Goal: Task Accomplishment & Management: Manage account settings

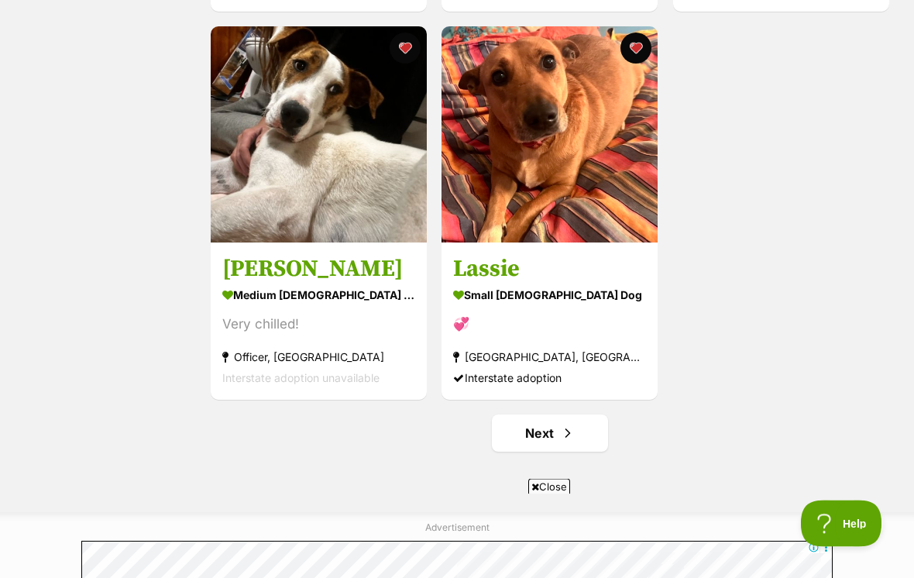
scroll to position [2618, 0]
click at [535, 431] on link "Next" at bounding box center [550, 432] width 116 height 37
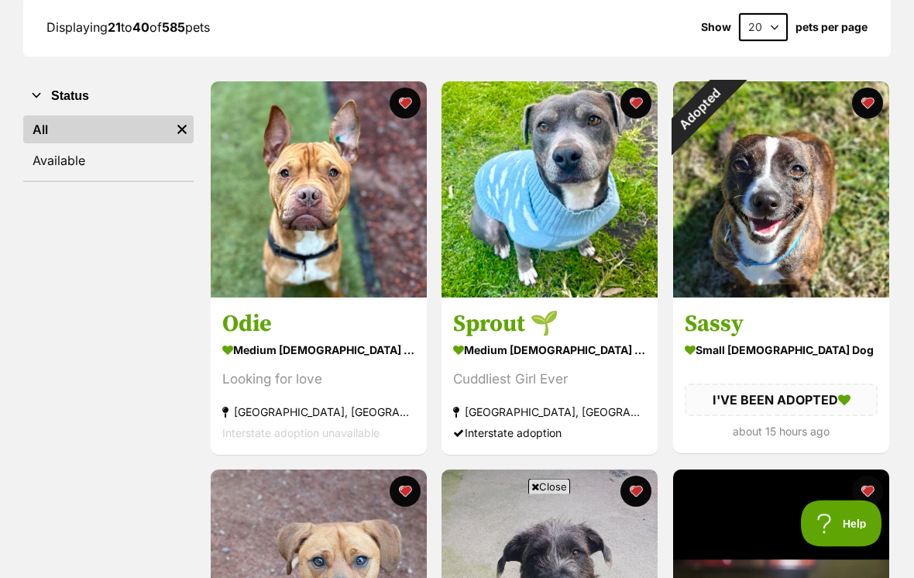
scroll to position [237, 0]
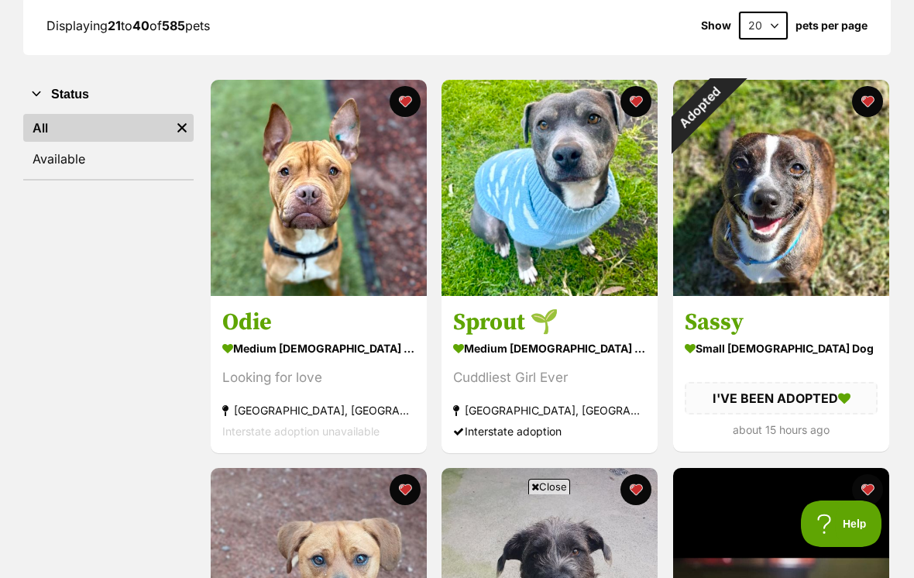
click at [727, 98] on div "Adopted" at bounding box center [700, 107] width 54 height 54
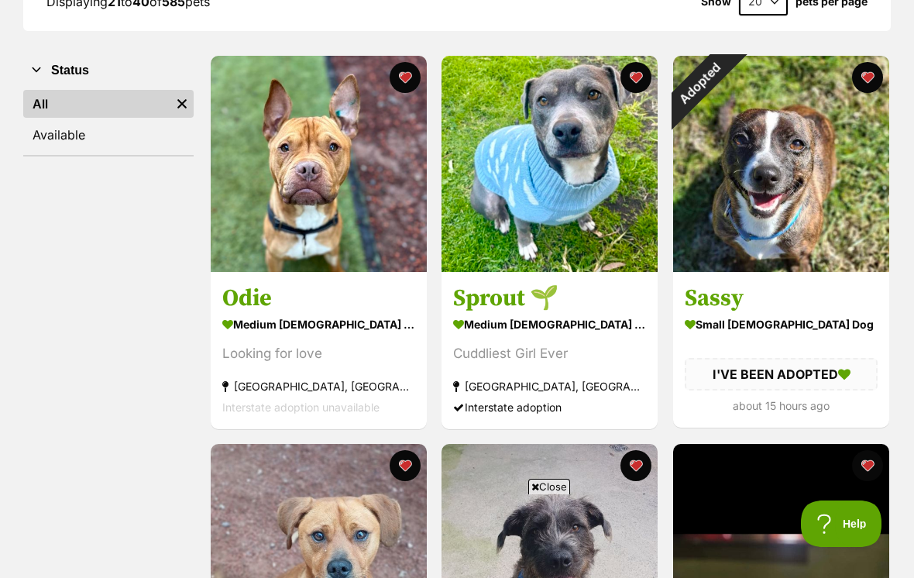
click at [875, 74] on button "favourite" at bounding box center [867, 77] width 31 height 31
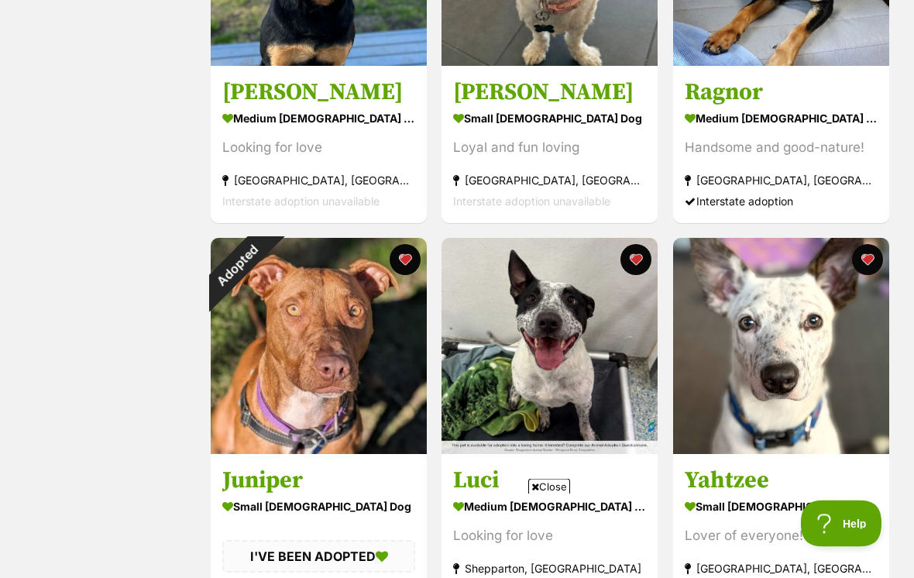
scroll to position [2018, 0]
click at [403, 259] on button "favourite" at bounding box center [405, 259] width 31 height 31
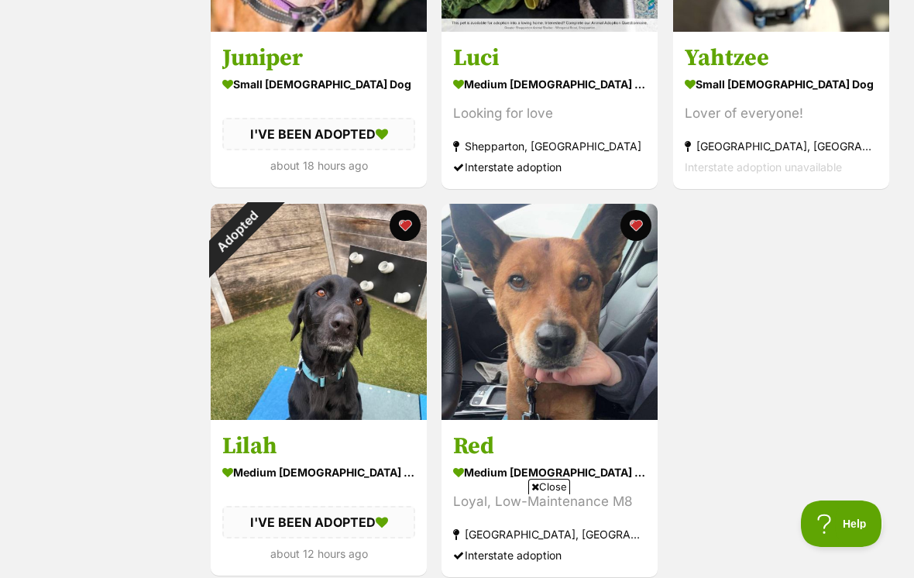
scroll to position [2446, 0]
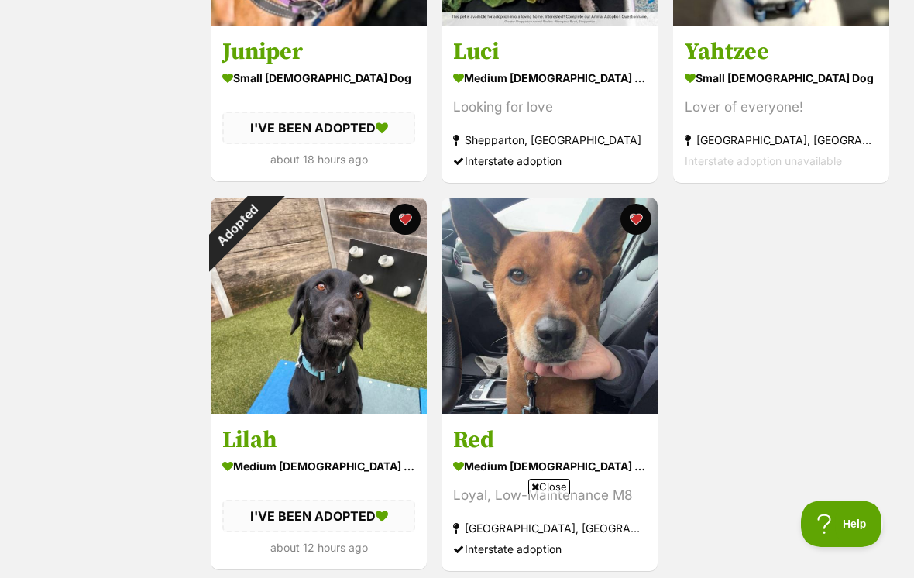
click at [409, 218] on button "favourite" at bounding box center [405, 219] width 31 height 31
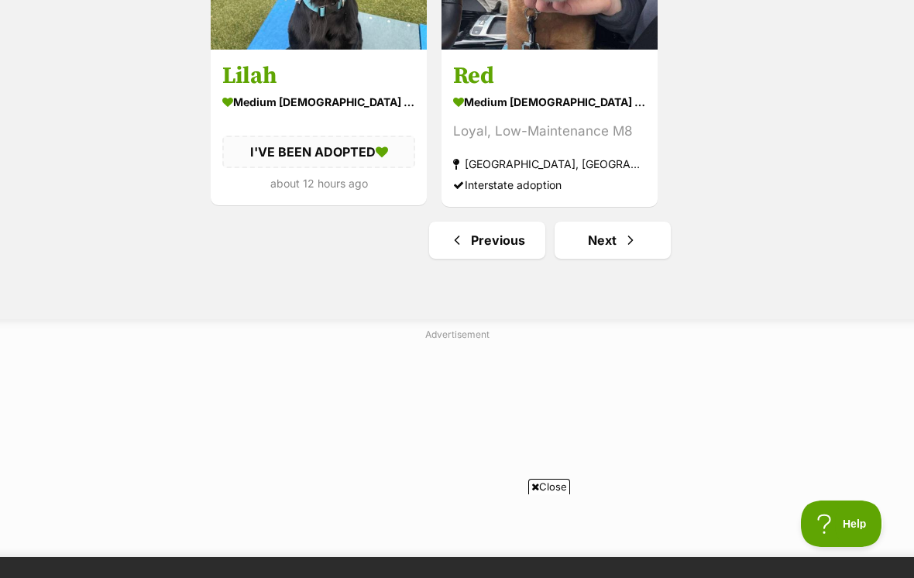
scroll to position [2813, 0]
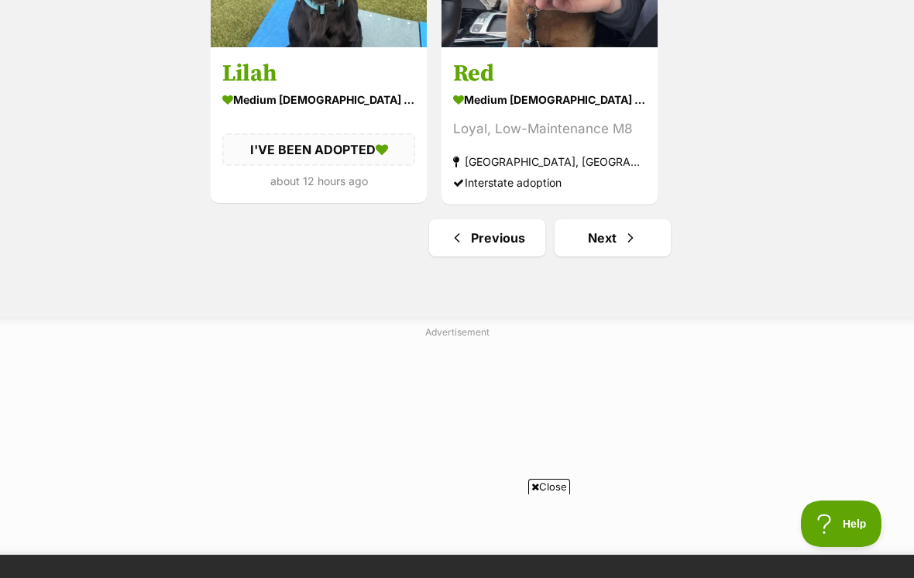
click at [599, 245] on link "Next" at bounding box center [612, 237] width 116 height 37
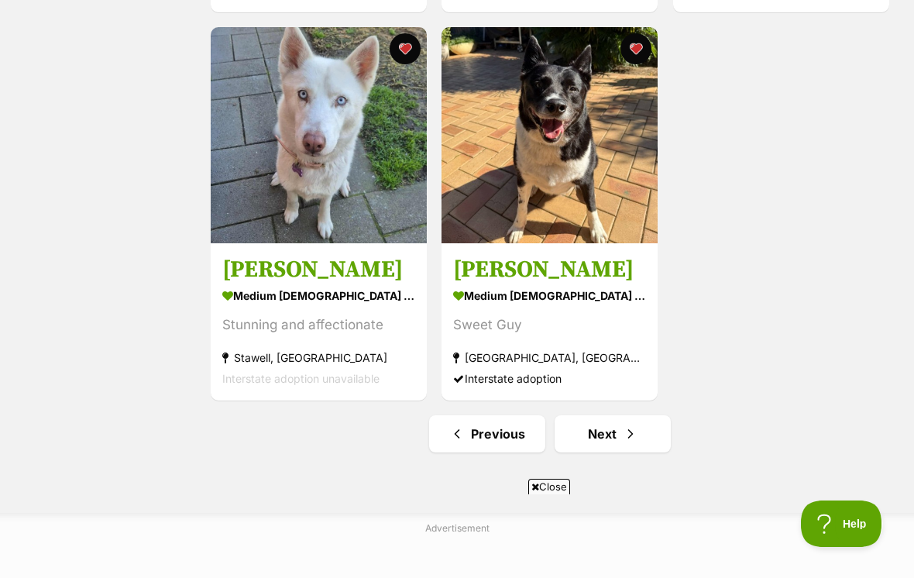
scroll to position [2621, 0]
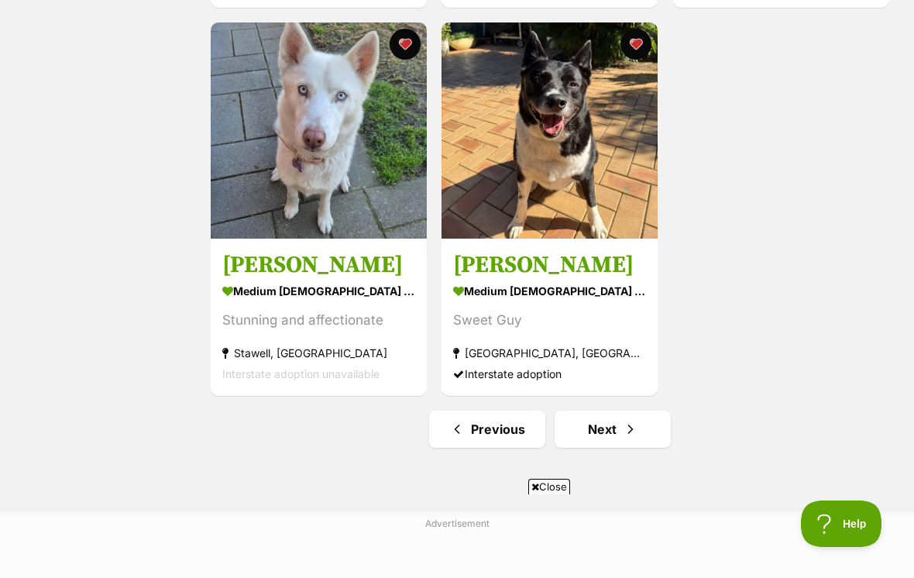
click at [593, 434] on link "Next" at bounding box center [612, 428] width 116 height 37
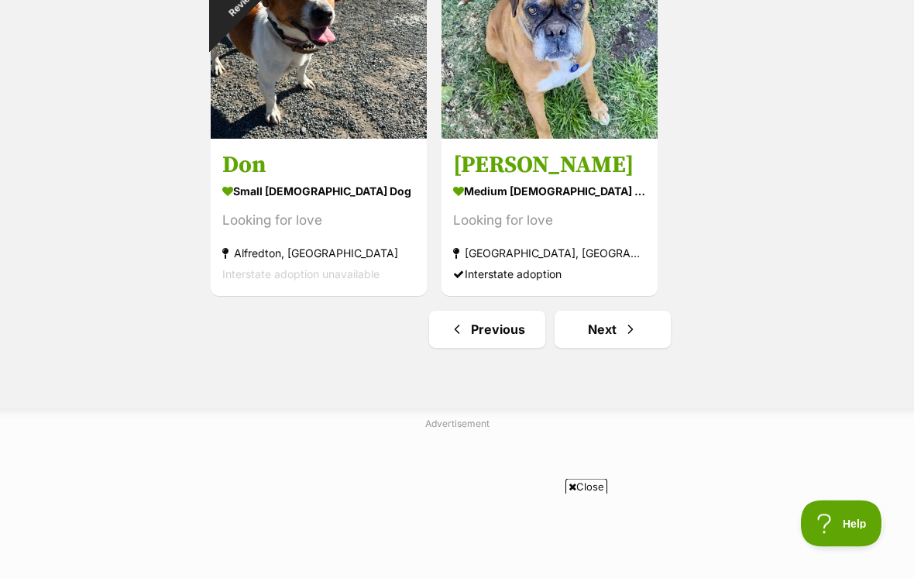
scroll to position [2721, 0]
click at [598, 335] on link "Next" at bounding box center [612, 329] width 116 height 37
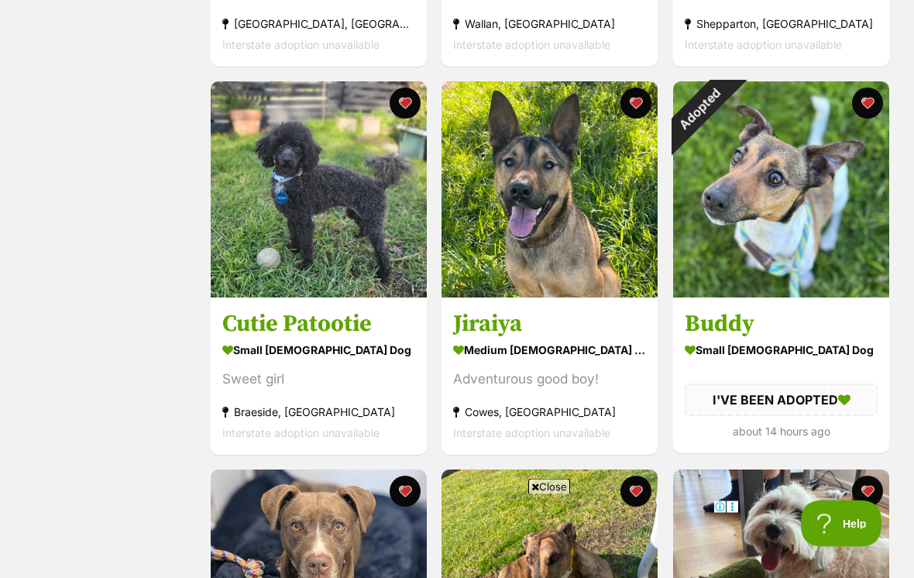
scroll to position [623, 0]
click at [727, 105] on div "Adopted" at bounding box center [700, 108] width 54 height 54
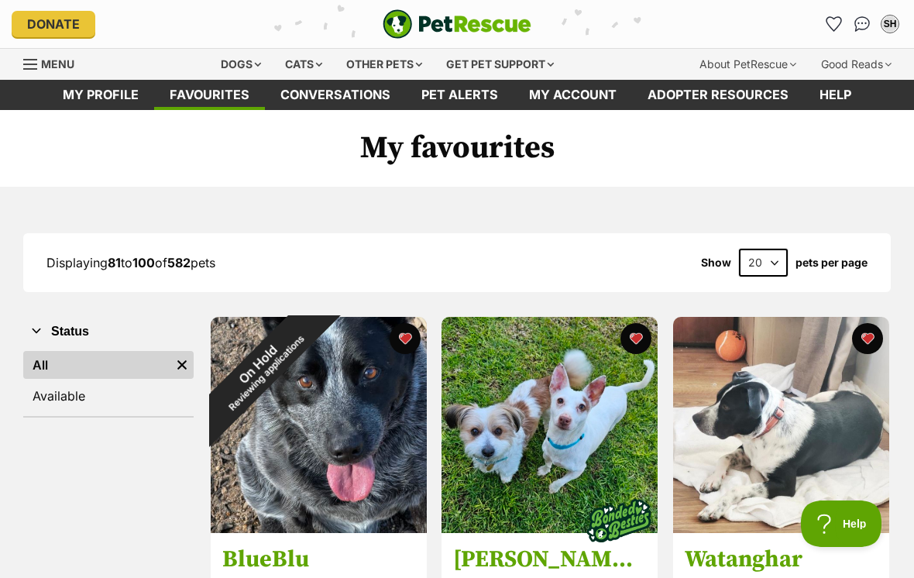
scroll to position [647, 0]
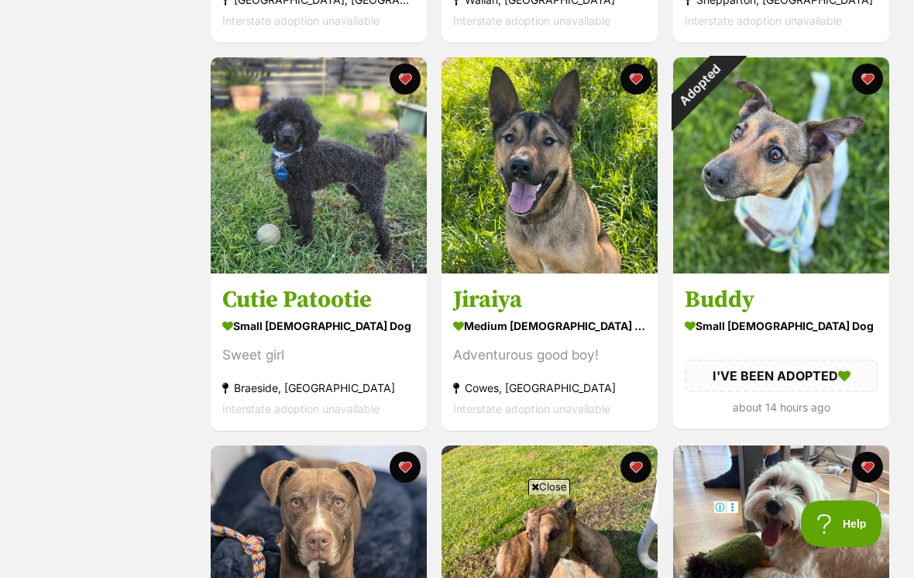
click at [875, 76] on button "favourite" at bounding box center [867, 79] width 31 height 31
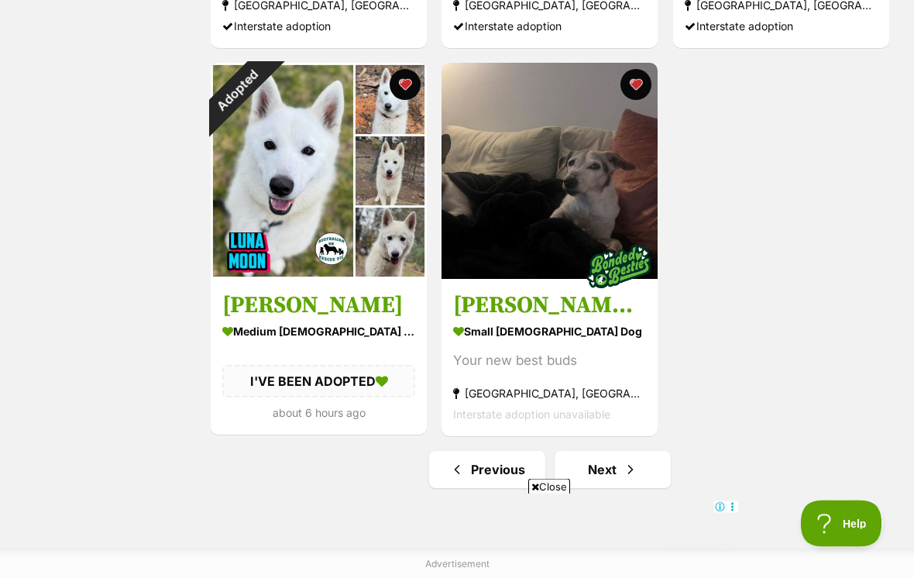
scroll to position [2581, 0]
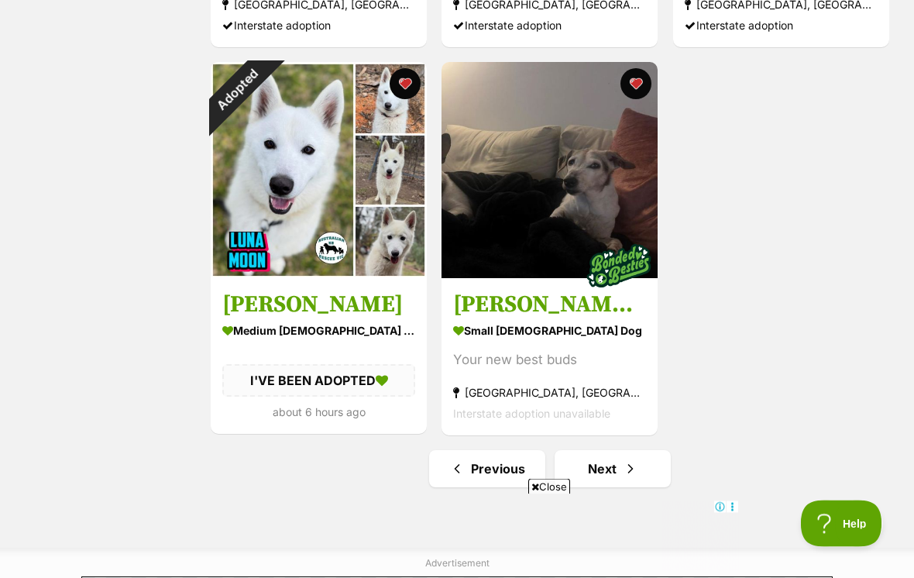
click at [410, 86] on button "favourite" at bounding box center [405, 84] width 31 height 31
click at [598, 472] on link "Next" at bounding box center [612, 468] width 116 height 37
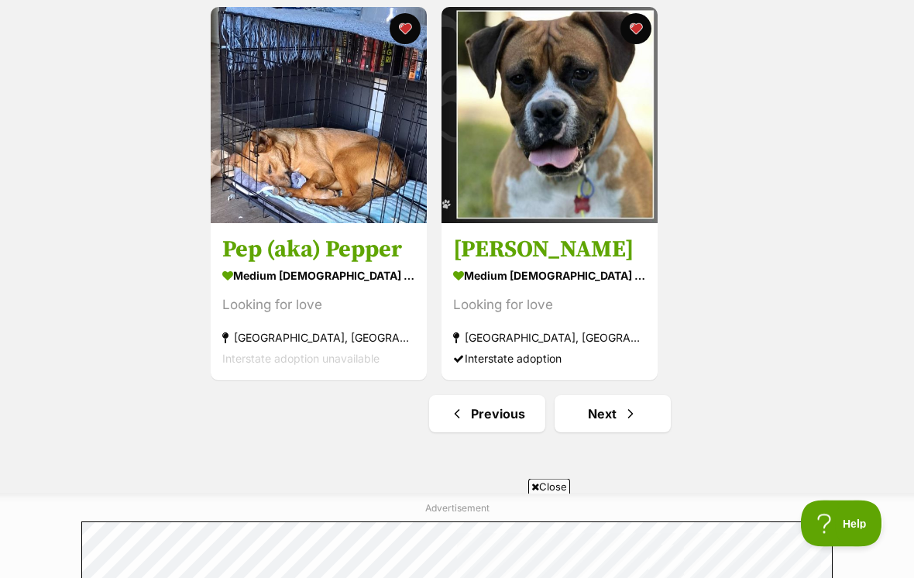
scroll to position [2637, 0]
click at [605, 423] on link "Next" at bounding box center [612, 413] width 116 height 37
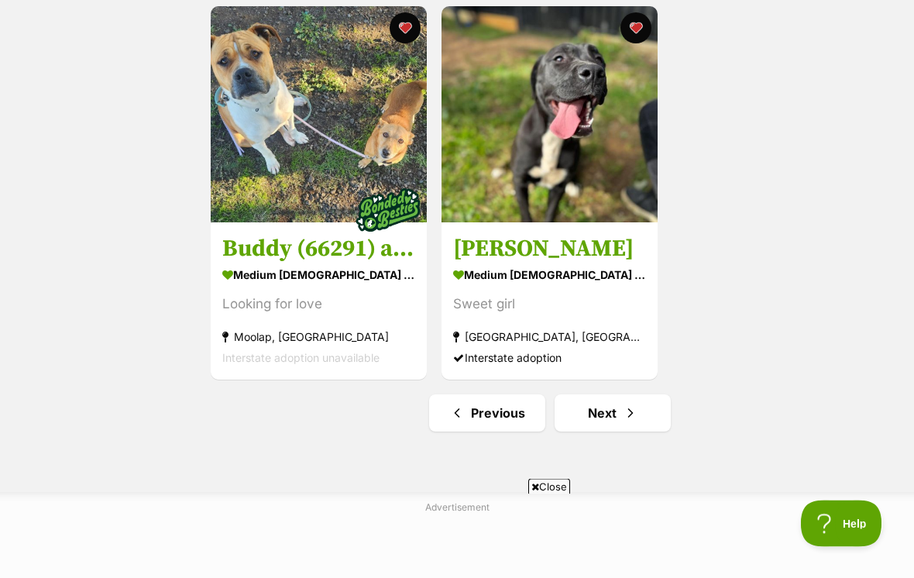
scroll to position [2638, 0]
click at [592, 410] on link "Next" at bounding box center [612, 412] width 116 height 37
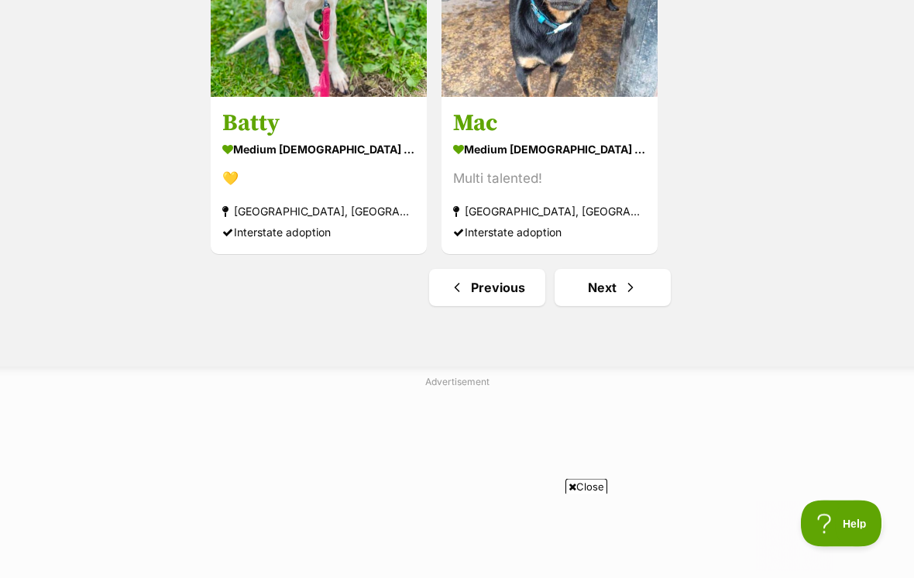
scroll to position [2763, 0]
click at [608, 297] on link "Next" at bounding box center [612, 287] width 116 height 37
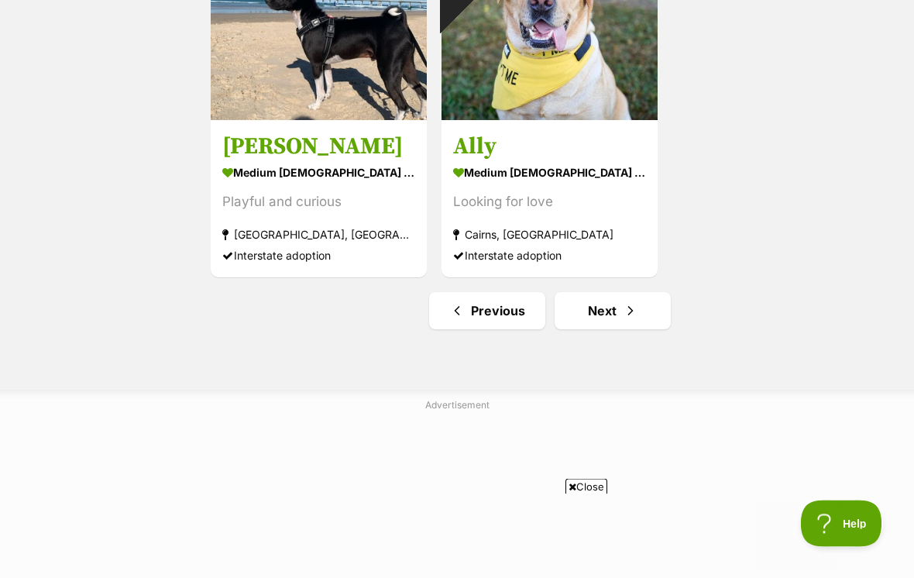
scroll to position [2740, 0]
click at [596, 322] on link "Next" at bounding box center [612, 310] width 116 height 37
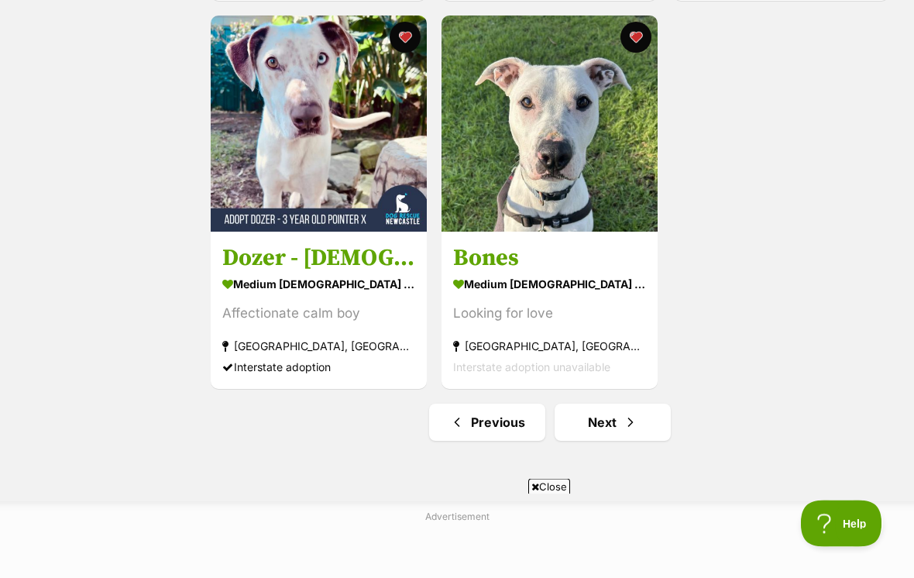
scroll to position [2623, 0]
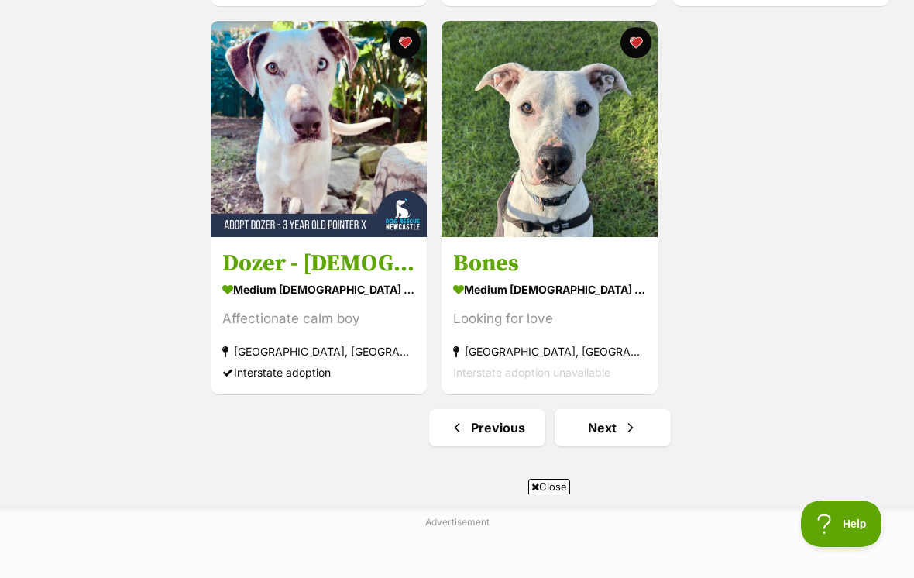
click at [592, 432] on link "Next" at bounding box center [612, 427] width 116 height 37
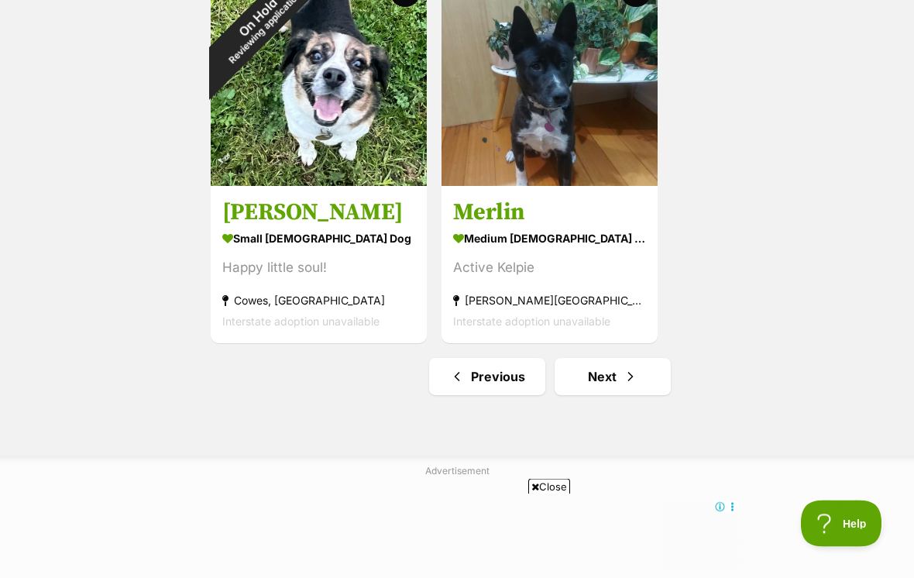
scroll to position [2674, 0]
click at [603, 390] on link "Next" at bounding box center [612, 376] width 116 height 37
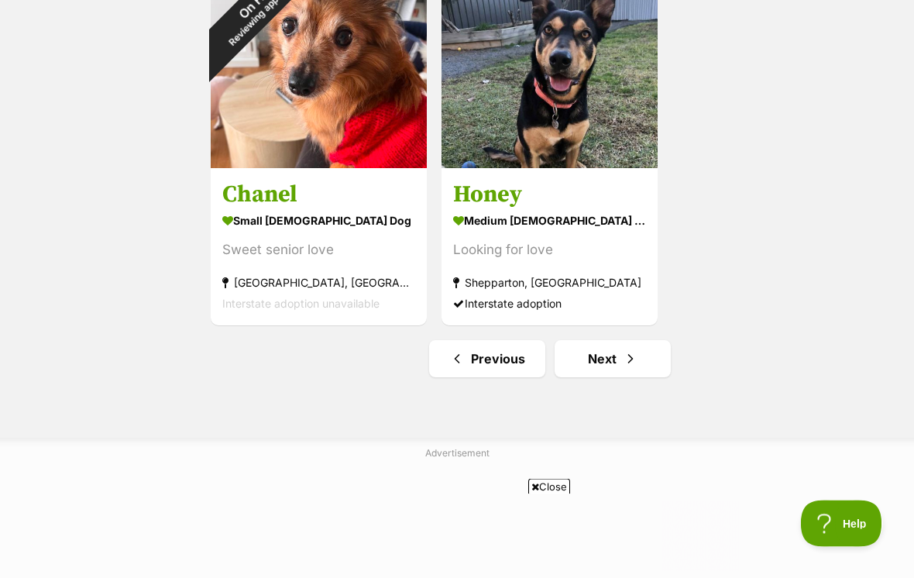
scroll to position [2692, 0]
click at [605, 374] on link "Next" at bounding box center [612, 358] width 116 height 37
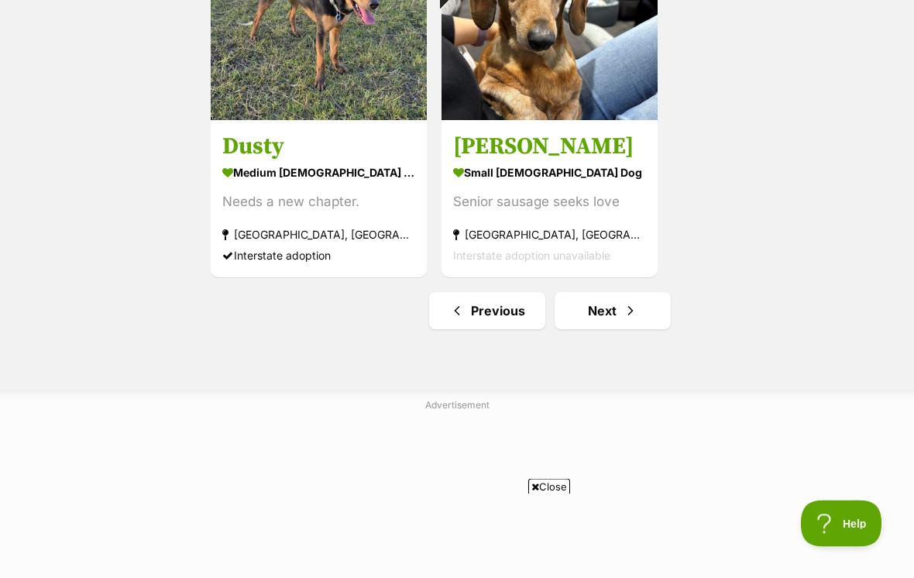
scroll to position [2740, 0]
click at [613, 311] on link "Next" at bounding box center [612, 310] width 116 height 37
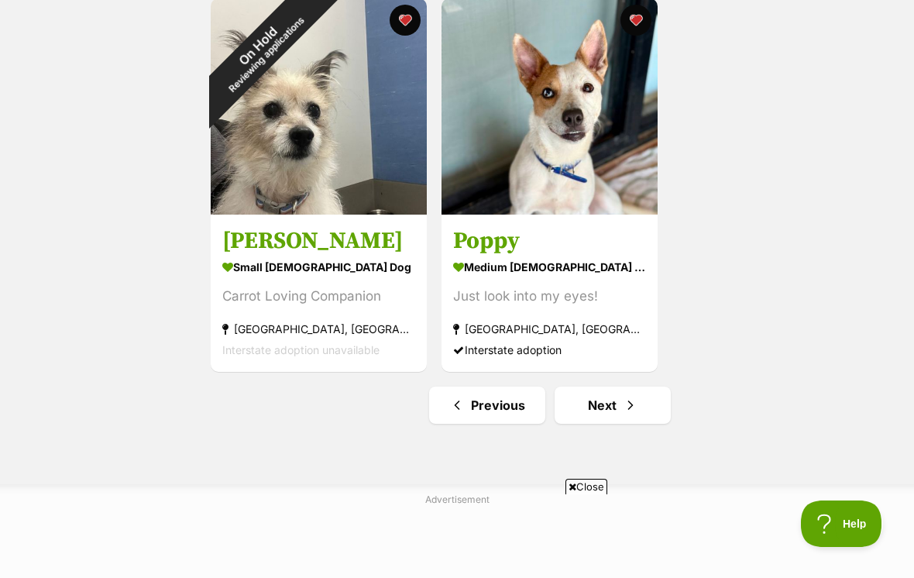
click at [600, 409] on link "Next" at bounding box center [612, 404] width 116 height 37
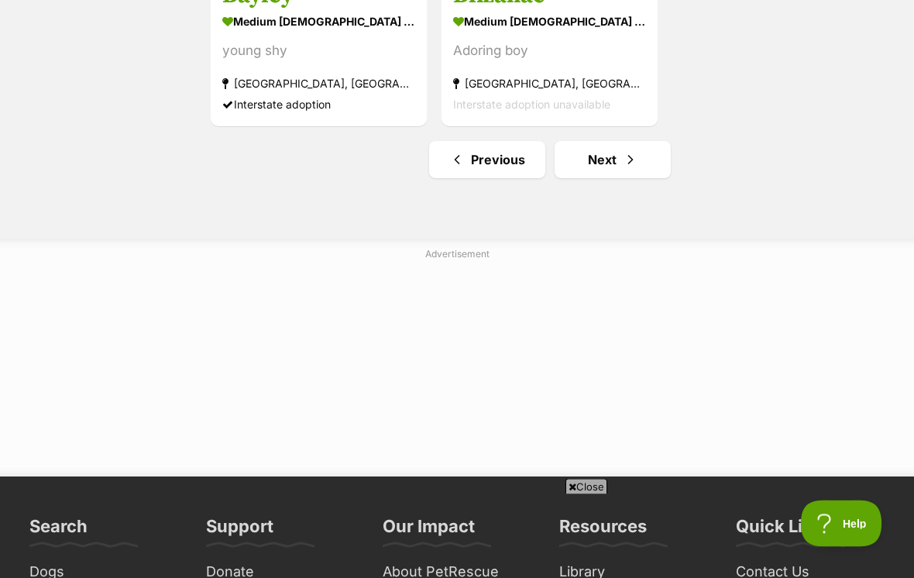
scroll to position [2891, 0]
click at [590, 164] on link "Next" at bounding box center [612, 159] width 116 height 37
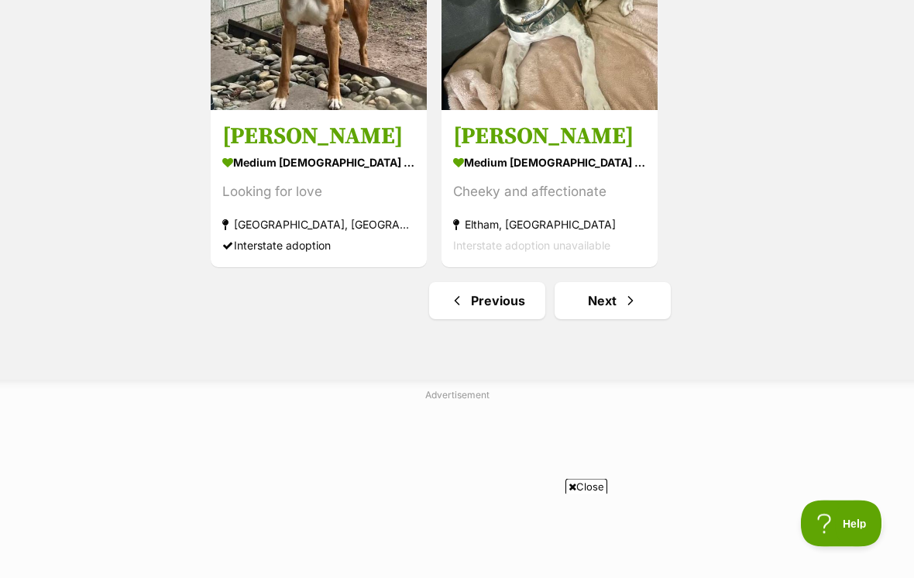
scroll to position [2750, 0]
click at [597, 307] on link "Next" at bounding box center [612, 300] width 116 height 37
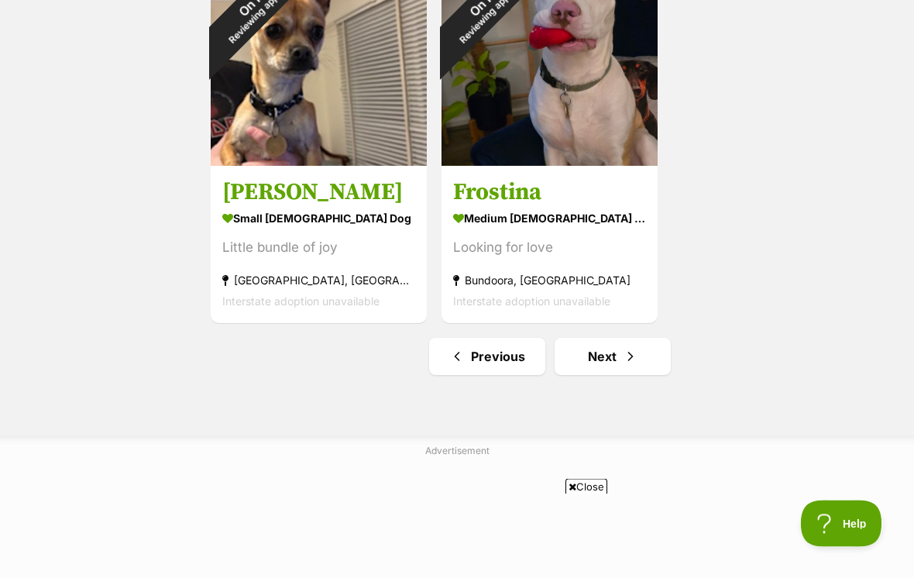
scroll to position [2694, 0]
click at [596, 360] on link "Next" at bounding box center [612, 356] width 116 height 37
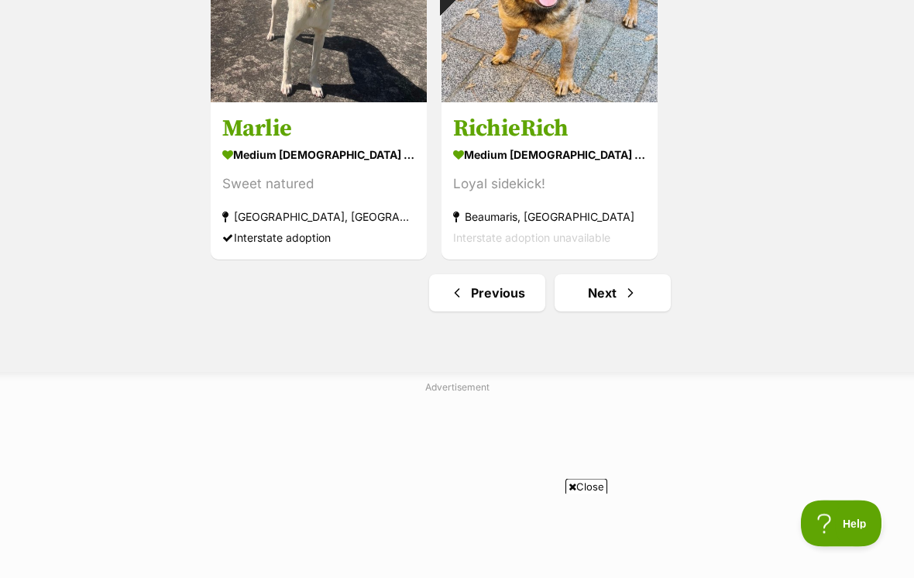
scroll to position [2758, 0]
click at [592, 300] on link "Next" at bounding box center [612, 292] width 116 height 37
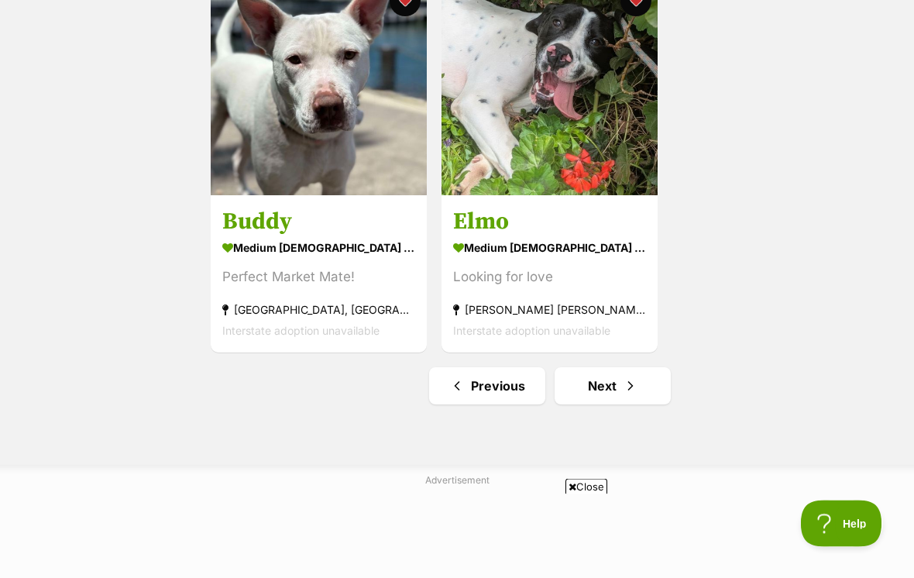
scroll to position [2665, 0]
click at [592, 397] on link "Next" at bounding box center [612, 385] width 116 height 37
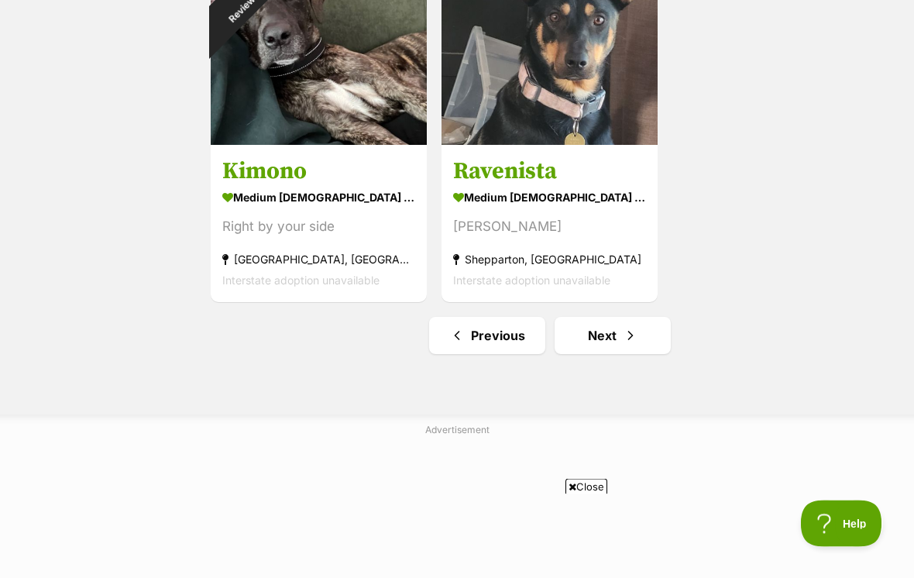
scroll to position [2715, 0]
click at [589, 337] on link "Next" at bounding box center [612, 335] width 116 height 37
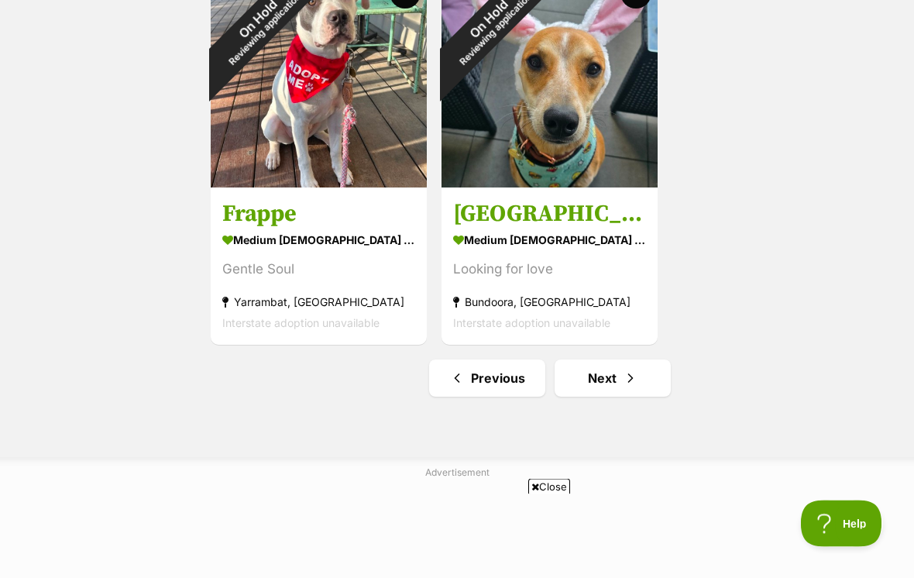
scroll to position [2673, 0]
click at [595, 376] on link "Next" at bounding box center [612, 377] width 116 height 37
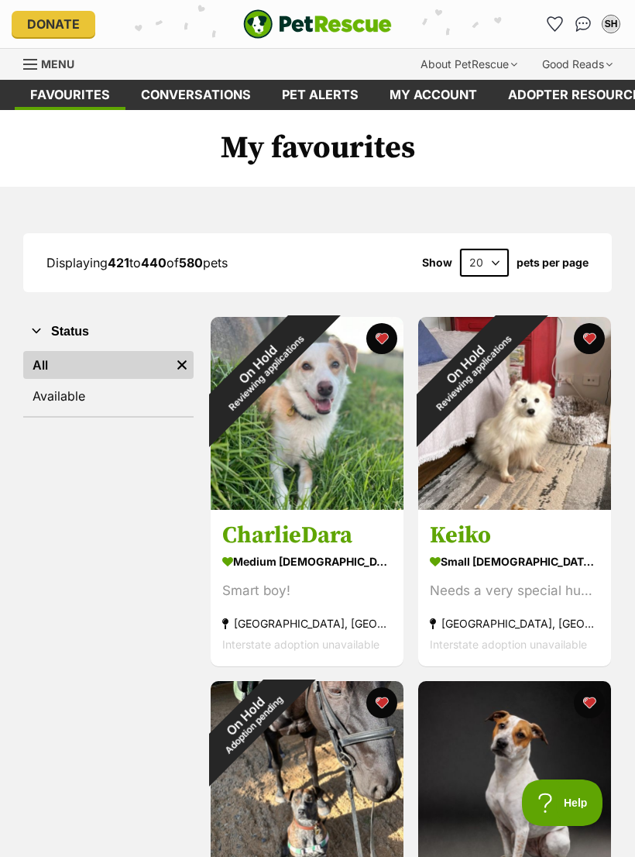
click at [313, 419] on div "On Hold Reviewing applications" at bounding box center [262, 368] width 102 height 102
